Goal: Transaction & Acquisition: Purchase product/service

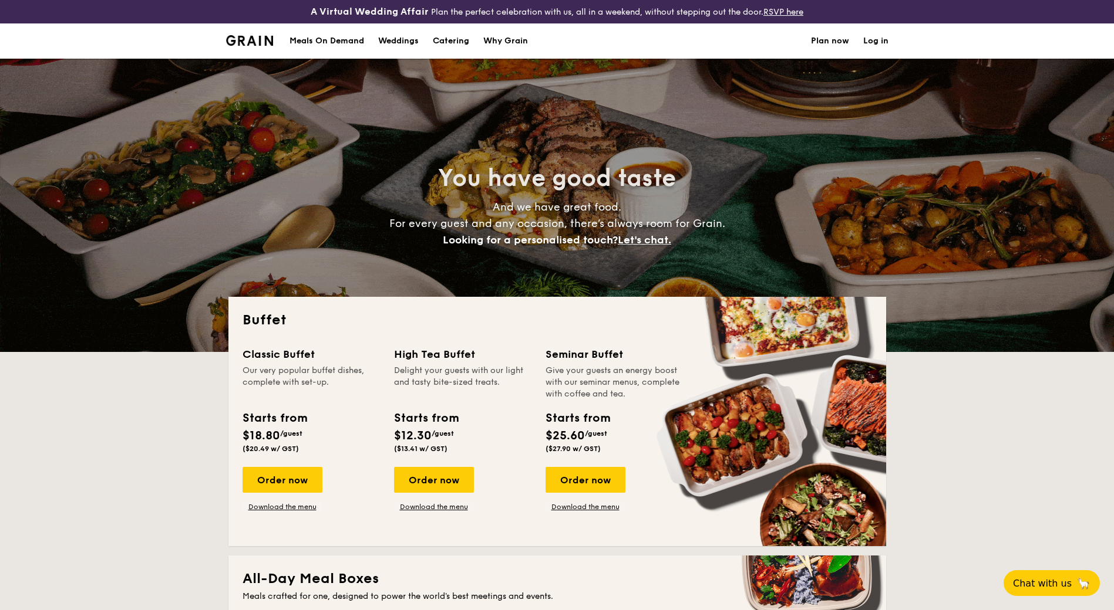
select select
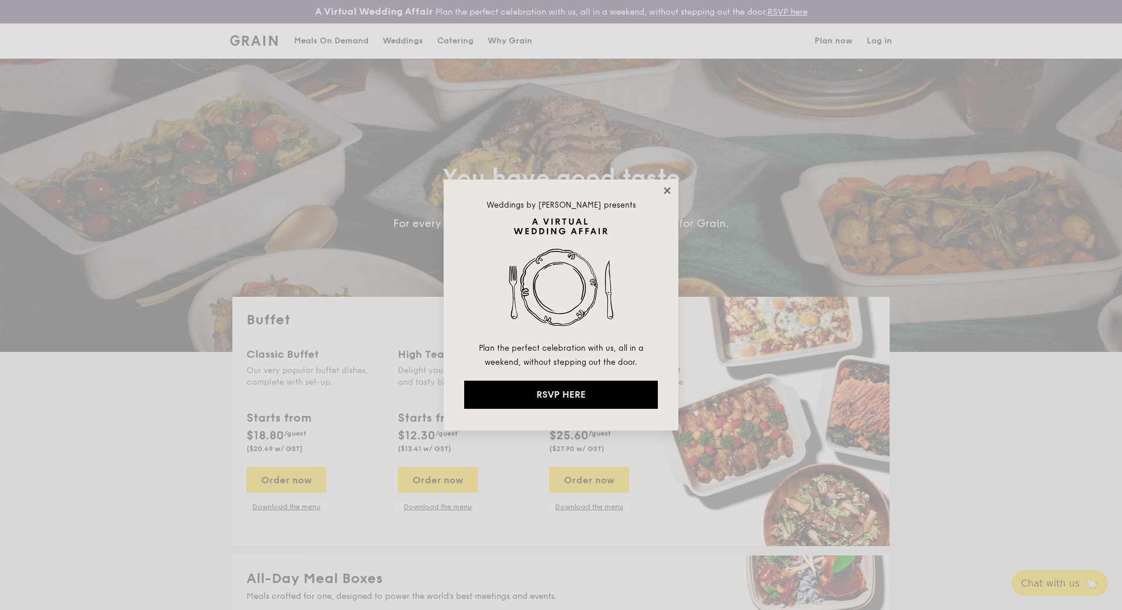
click at [665, 191] on icon at bounding box center [667, 190] width 11 height 11
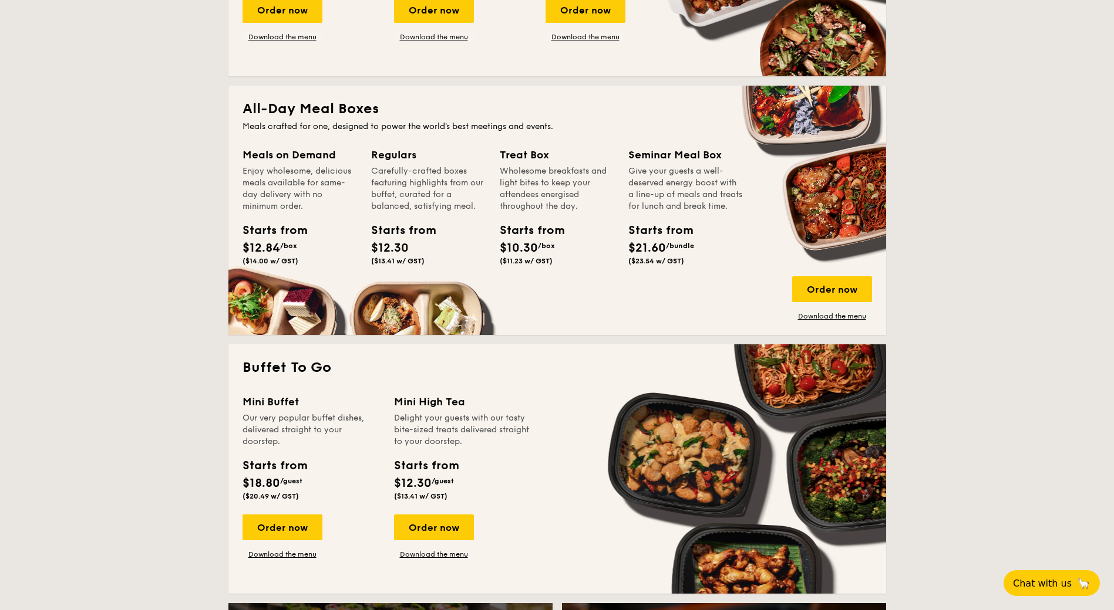
scroll to position [470, 0]
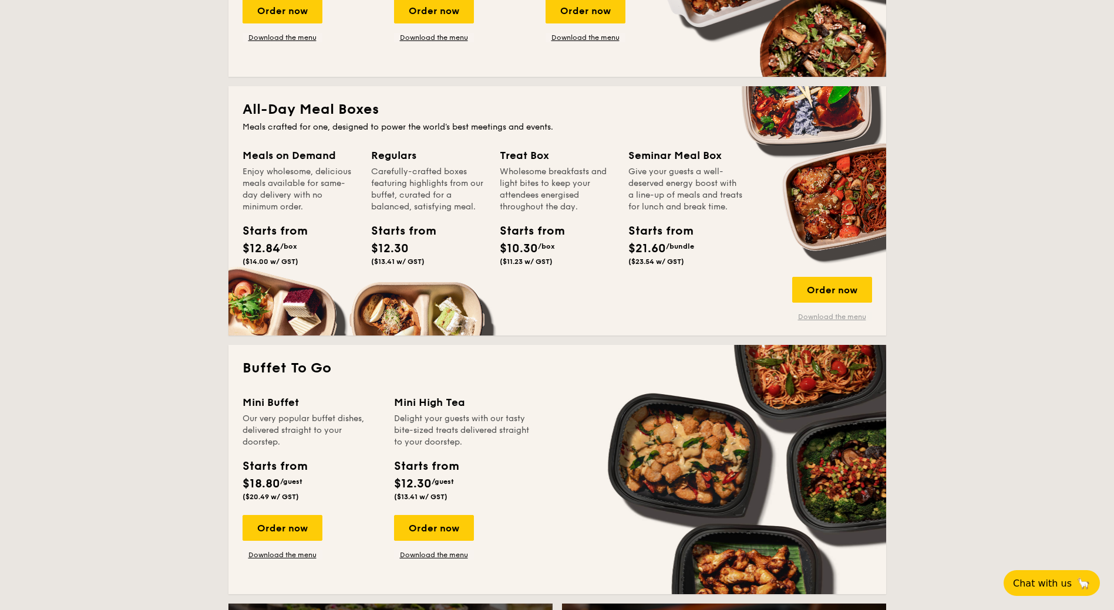
click at [832, 313] on link "Download the menu" at bounding box center [832, 316] width 80 height 9
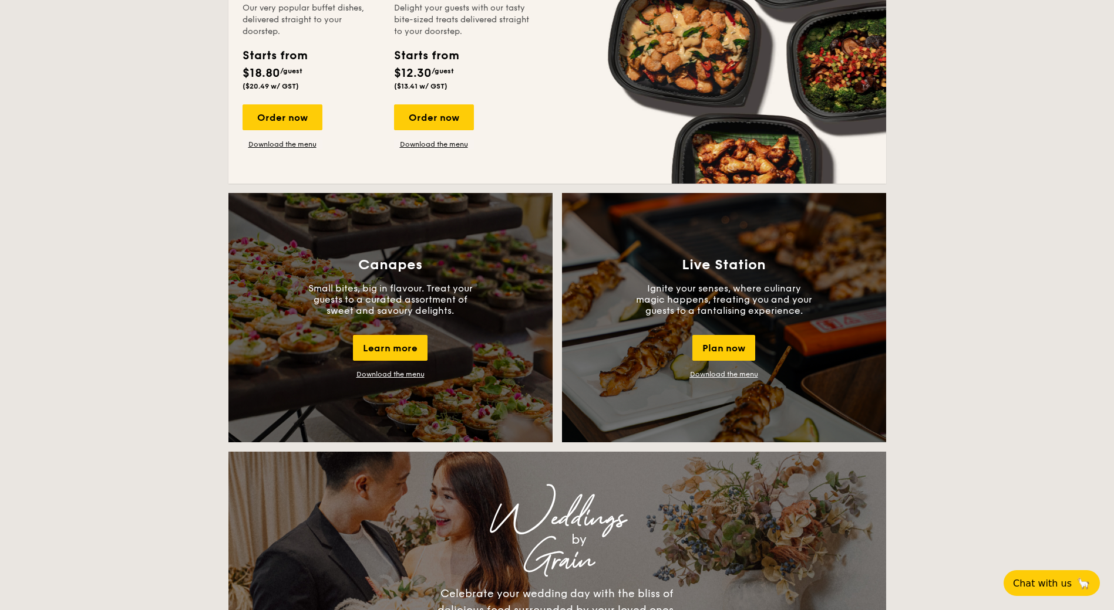
scroll to position [411, 0]
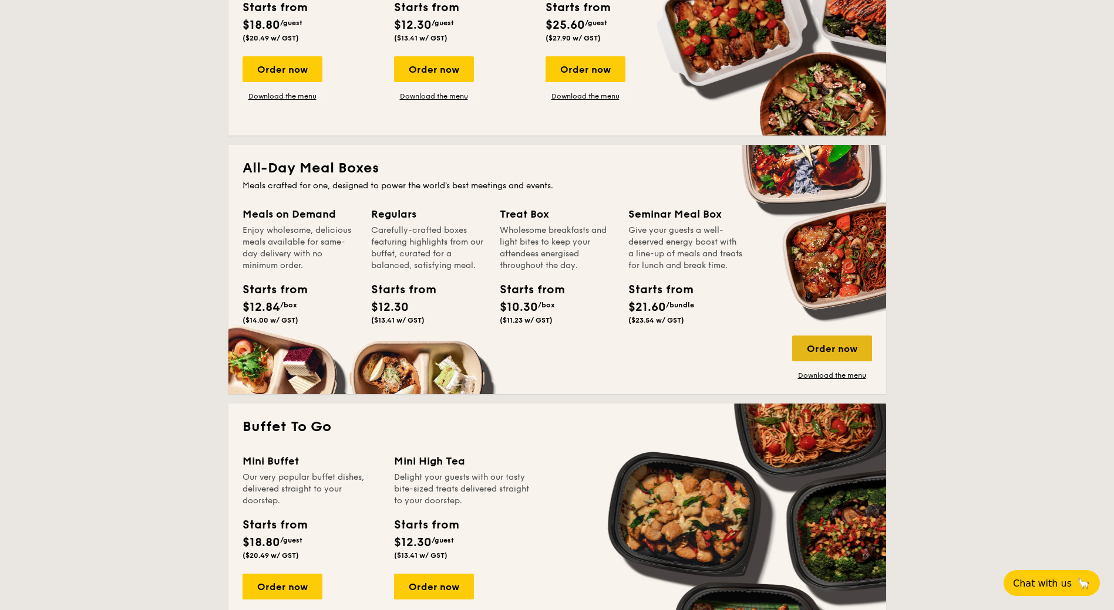
click at [803, 340] on div "Order now" at bounding box center [832, 349] width 80 height 26
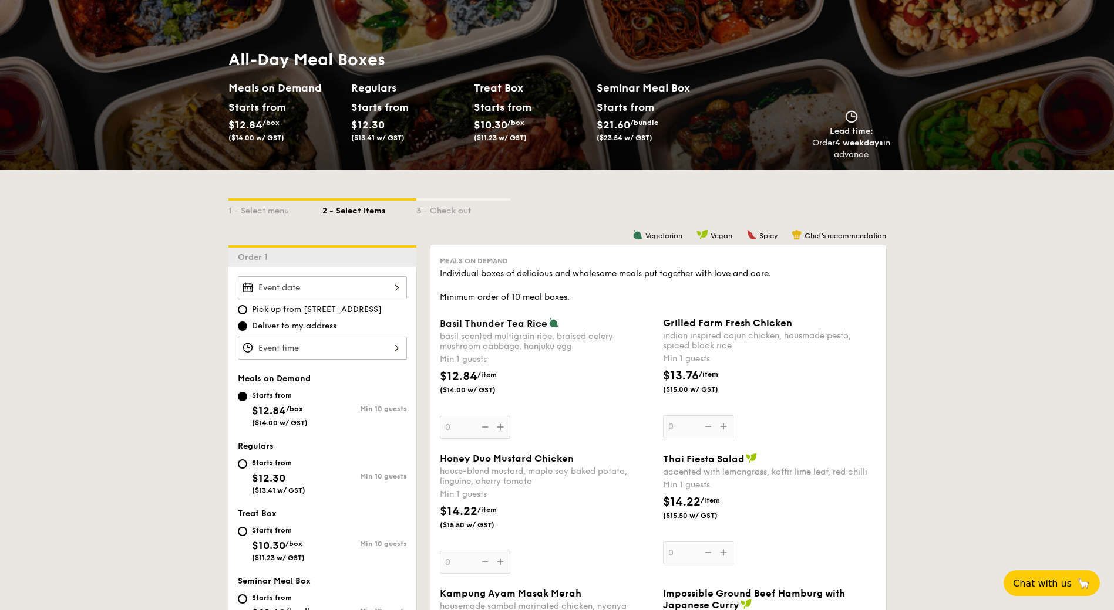
scroll to position [117, 0]
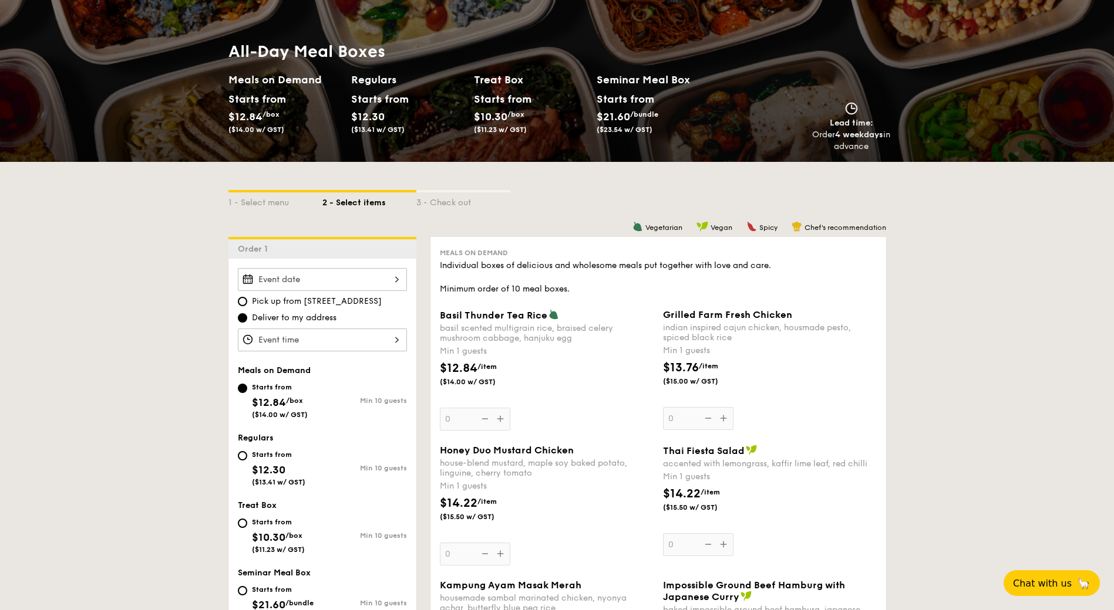
select select
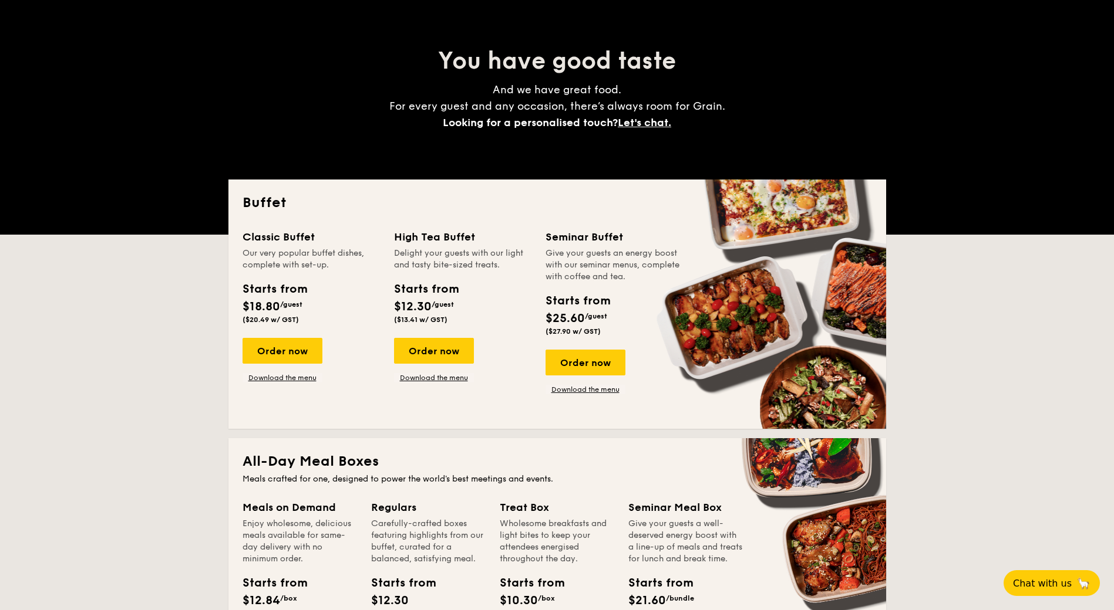
scroll to position [249, 0]
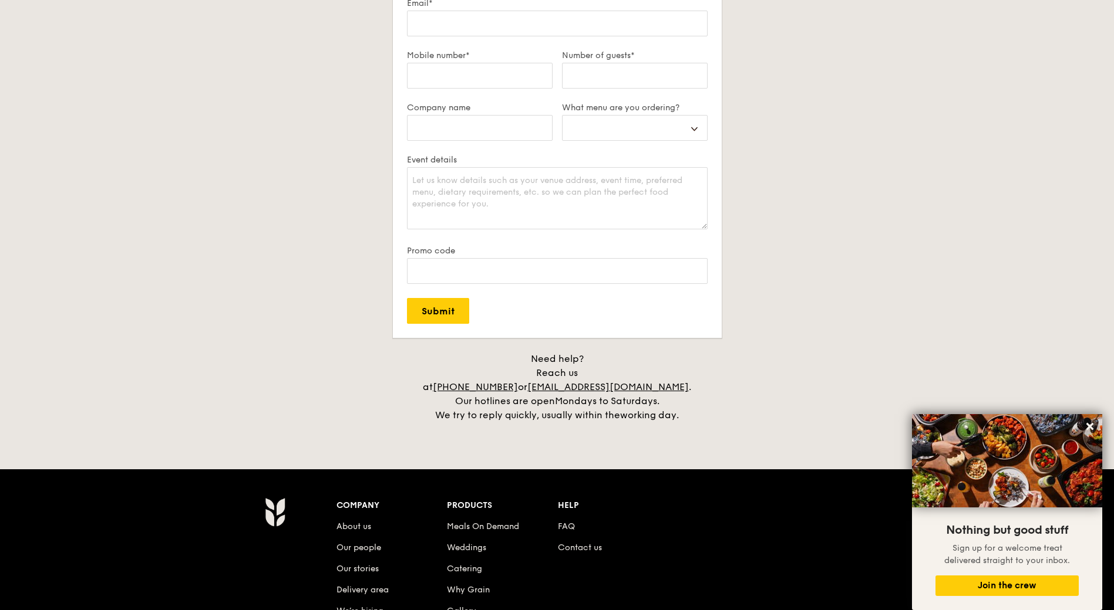
scroll to position [2172, 0]
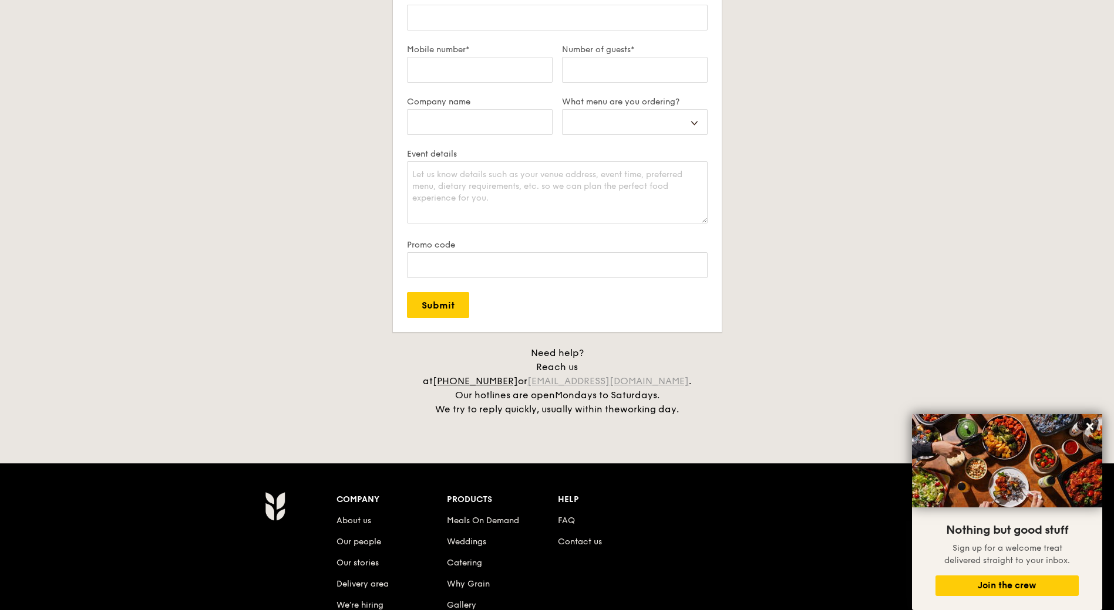
click at [632, 376] on link "[EMAIL_ADDRESS][DOMAIN_NAME]" at bounding box center [607, 381] width 161 height 11
click at [743, 264] on div "Plan now We love hearing from our customers. Talk to us about anything. We are …" at bounding box center [556, 144] width 657 height 545
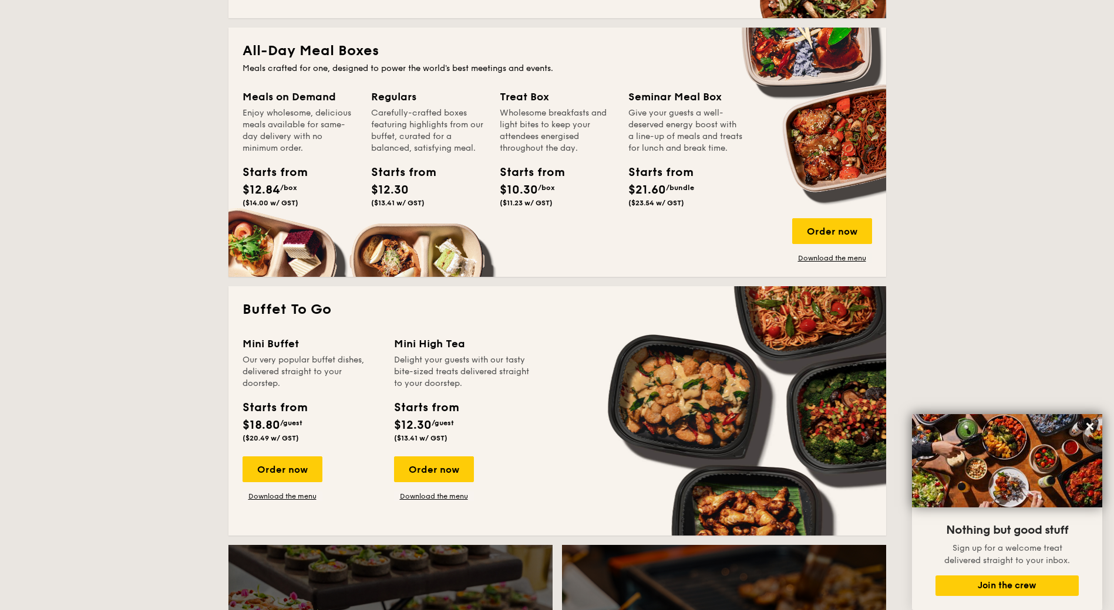
scroll to position [235, 0]
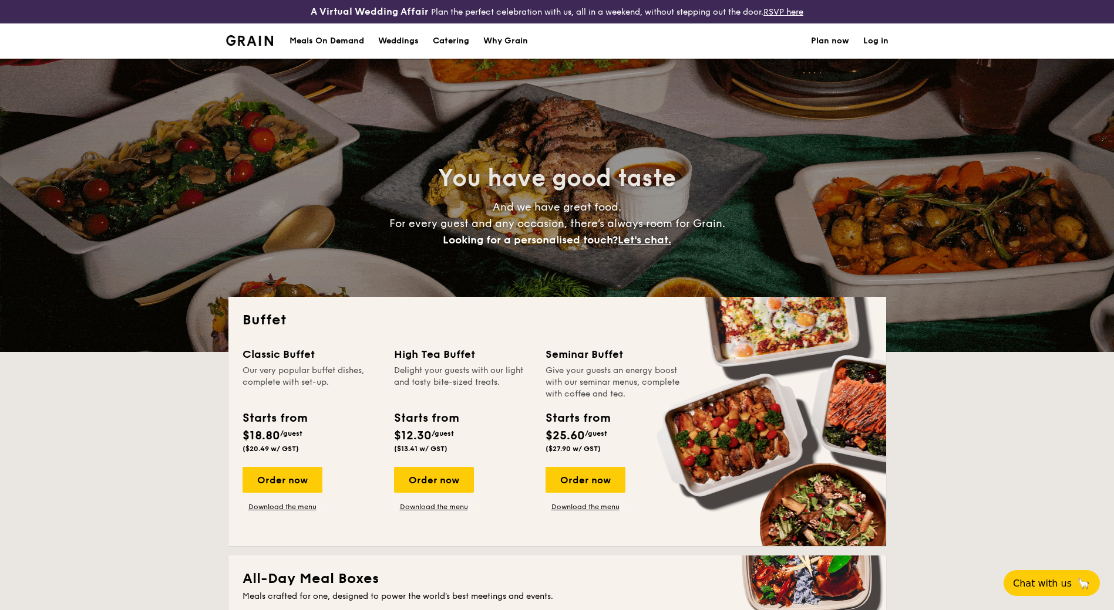
select select
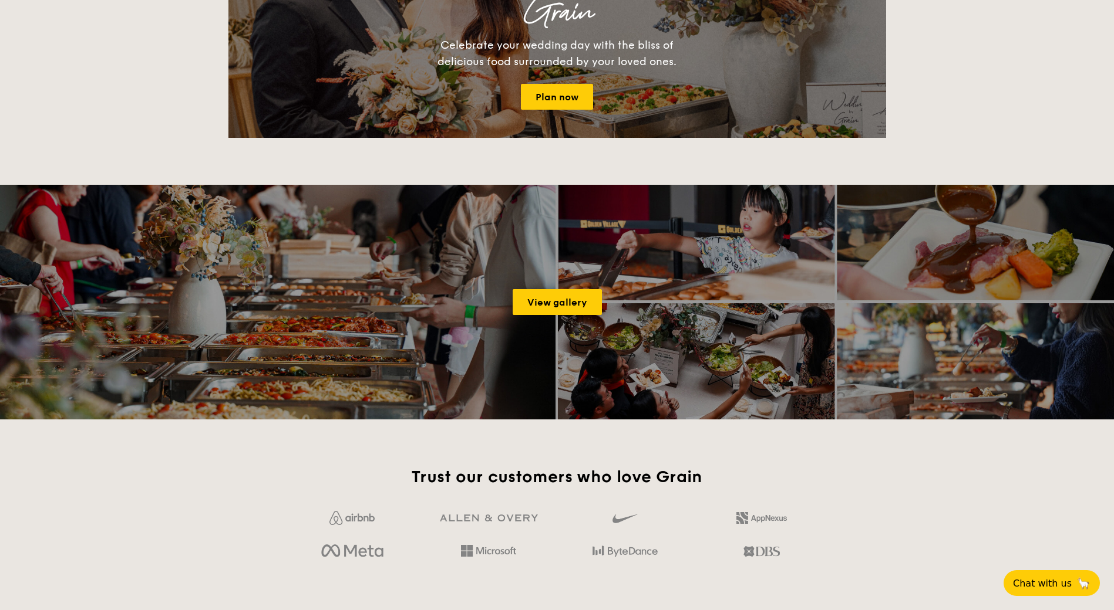
scroll to position [1468, 0]
